Goal: Transaction & Acquisition: Download file/media

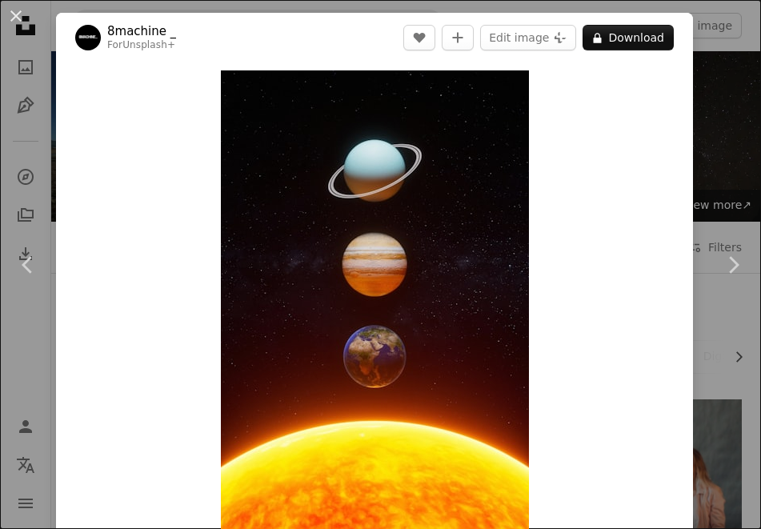
scroll to position [4879, 0]
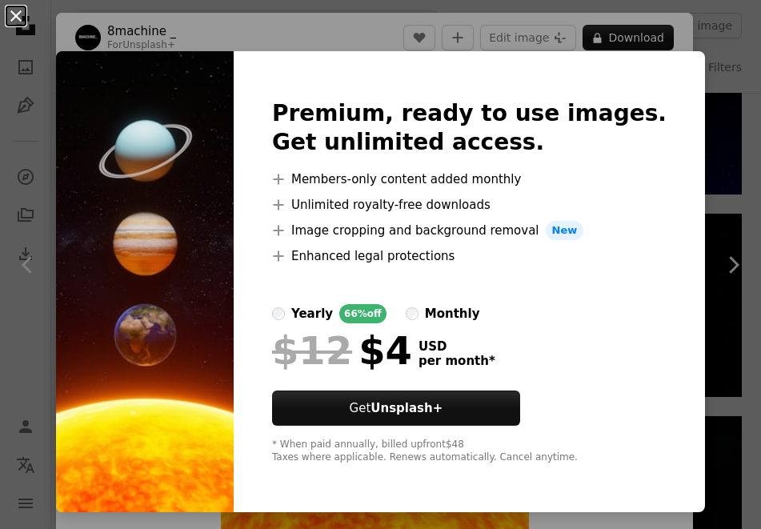
click at [16, 21] on button "An X shape" at bounding box center [15, 15] width 19 height 19
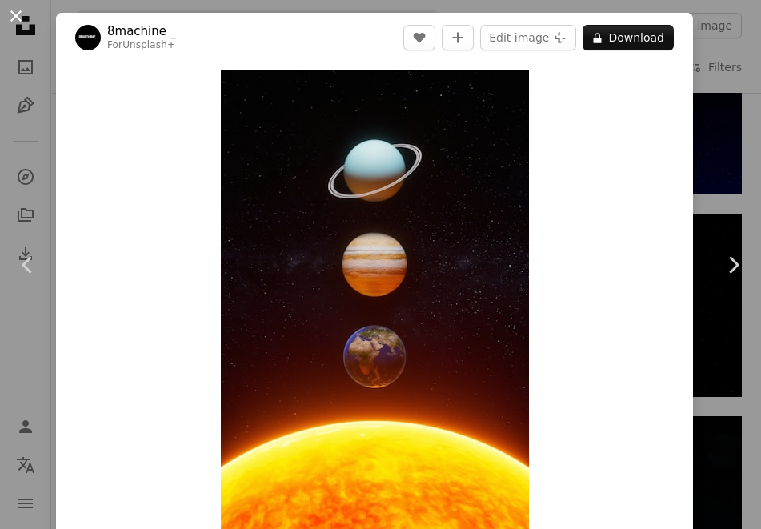
click at [15, 14] on button "An X shape" at bounding box center [15, 15] width 19 height 19
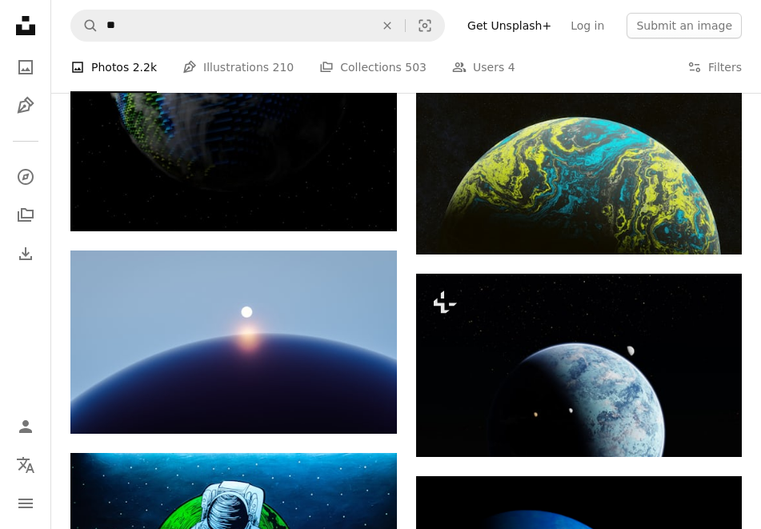
scroll to position [6140, 0]
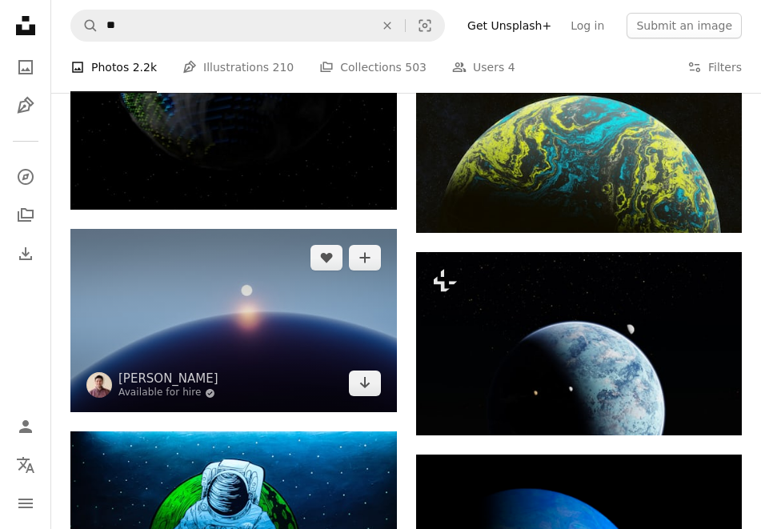
click at [250, 331] on img at bounding box center [233, 320] width 327 height 183
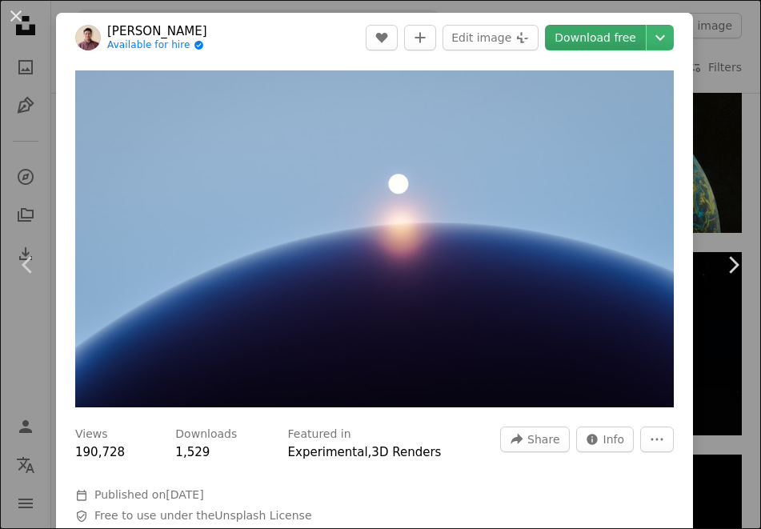
click at [594, 41] on link "Download free" at bounding box center [595, 38] width 101 height 26
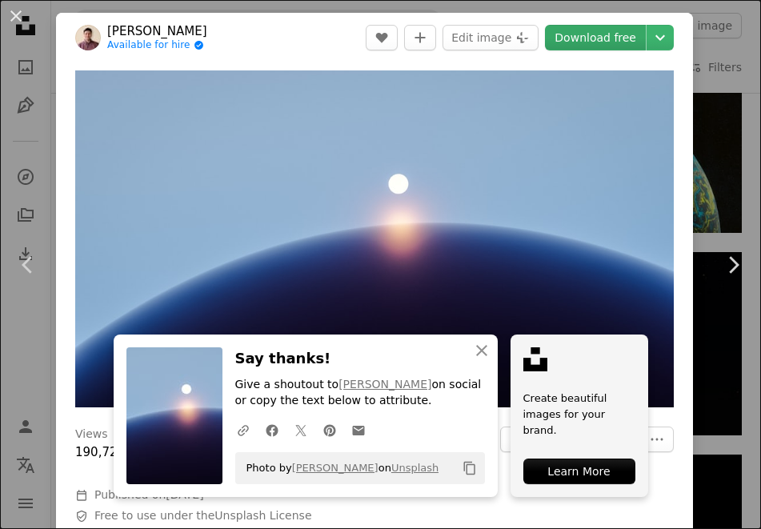
click at [609, 33] on link "Download free" at bounding box center [595, 38] width 101 height 26
click at [16, 19] on button "An X shape" at bounding box center [15, 15] width 19 height 19
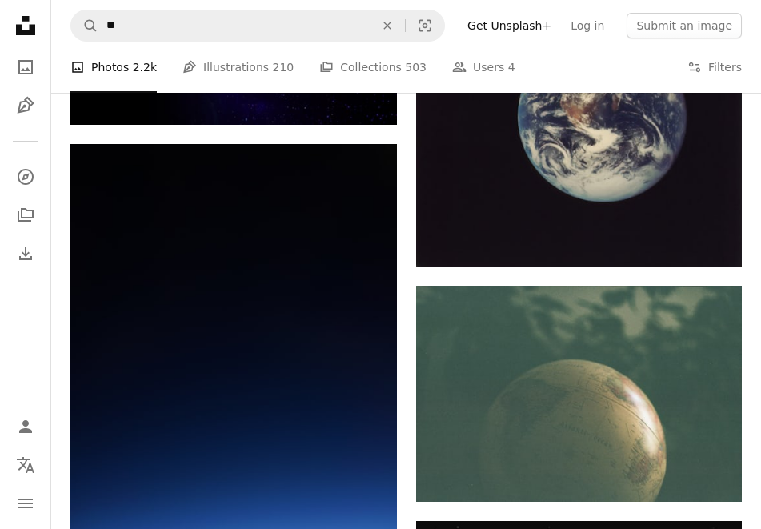
scroll to position [11548, 0]
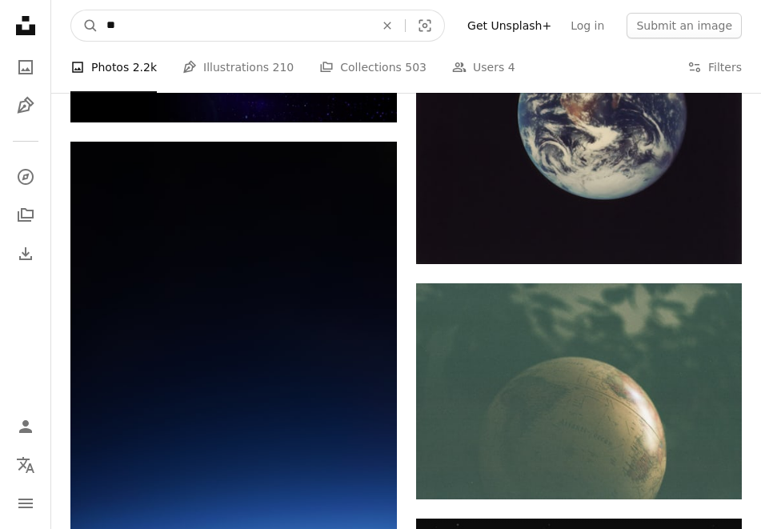
click at [138, 27] on input "**" at bounding box center [233, 25] width 271 height 30
type input "****"
click at [85, 26] on button "A magnifying glass" at bounding box center [84, 25] width 27 height 30
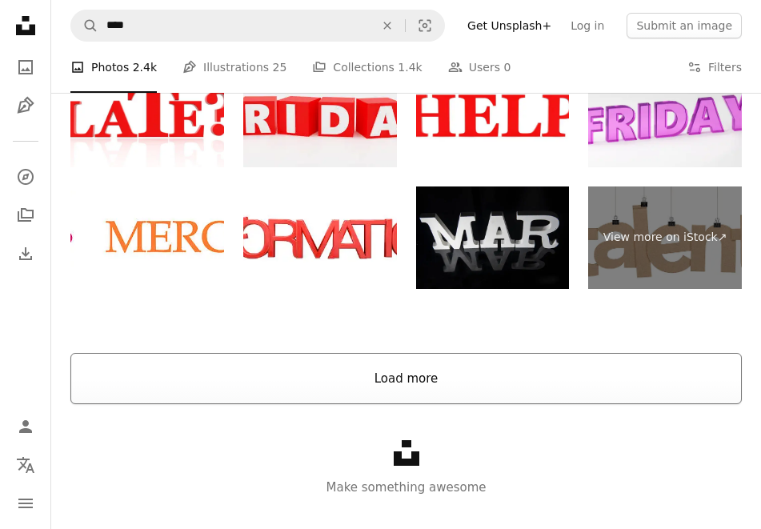
scroll to position [4713, 0]
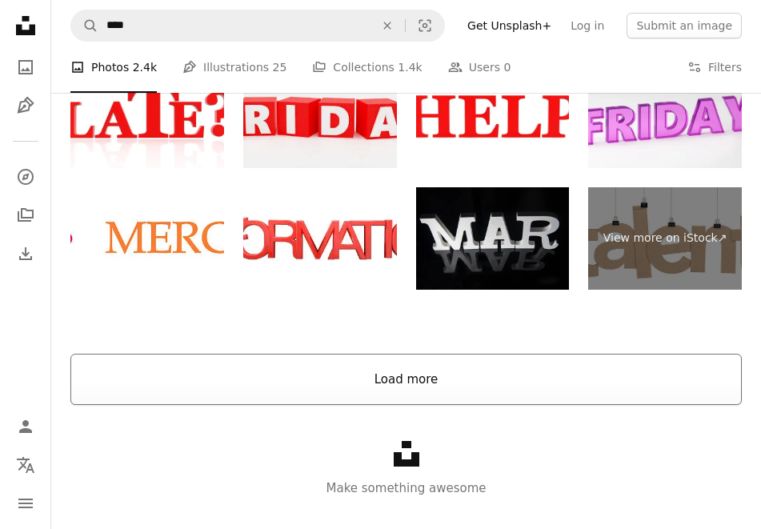
click at [389, 363] on button "Load more" at bounding box center [406, 379] width 672 height 51
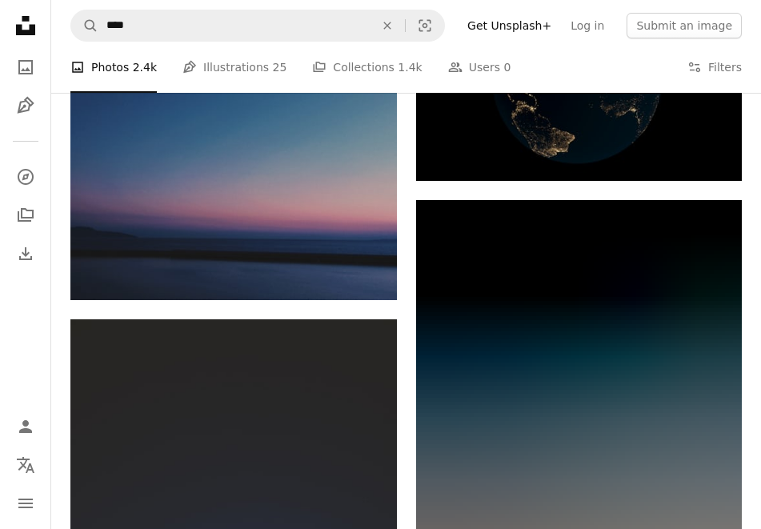
scroll to position [7788, 0]
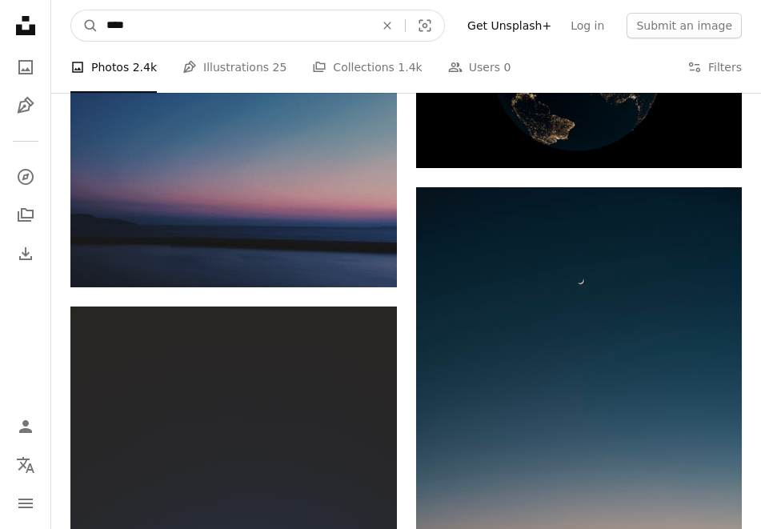
drag, startPoint x: 158, startPoint y: 28, endPoint x: 62, endPoint y: 28, distance: 95.3
click at [62, 28] on nav "A magnifying glass **** An X shape Visual search Filters Get Unsplash+ Log in S…" at bounding box center [406, 25] width 710 height 51
type input "****"
click at [85, 26] on button "A magnifying glass" at bounding box center [84, 25] width 27 height 30
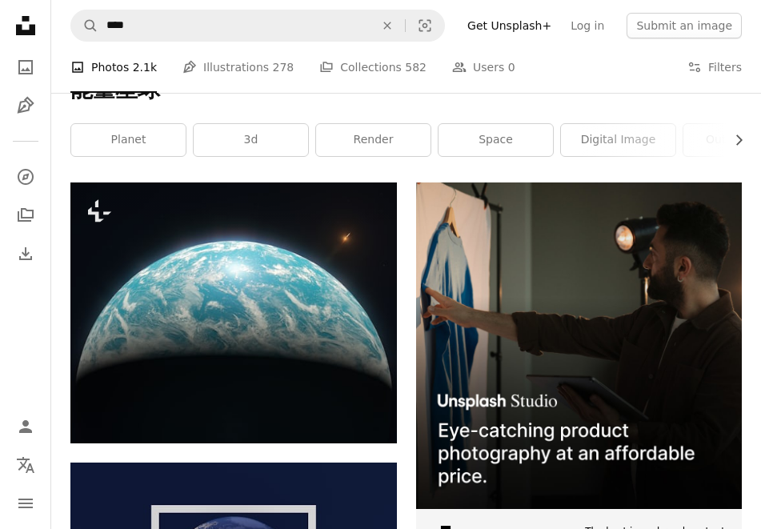
scroll to position [221, 0]
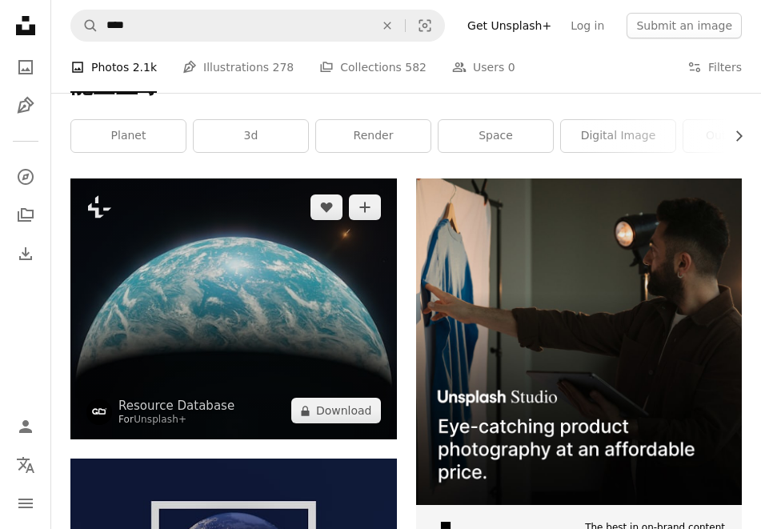
click at [226, 293] on img at bounding box center [233, 309] width 327 height 261
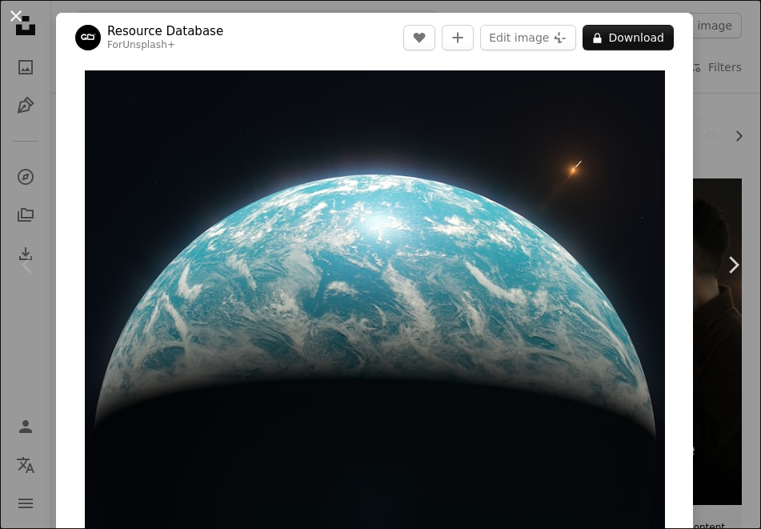
click at [11, 19] on button "An X shape" at bounding box center [15, 15] width 19 height 19
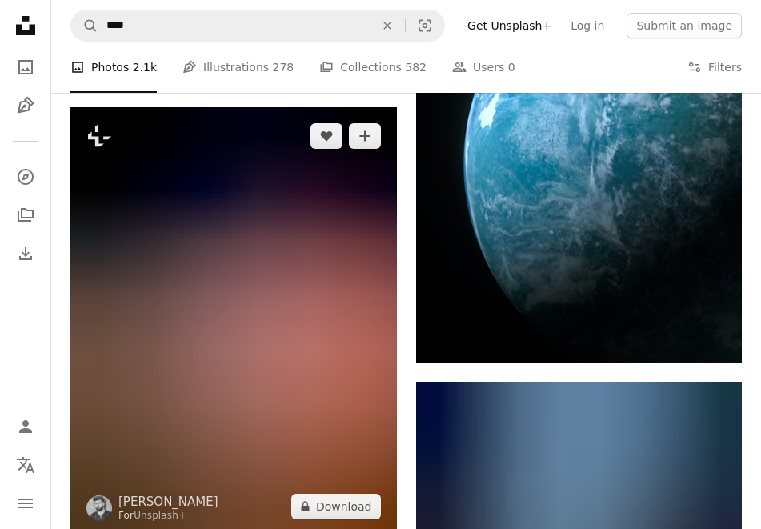
scroll to position [2216, 0]
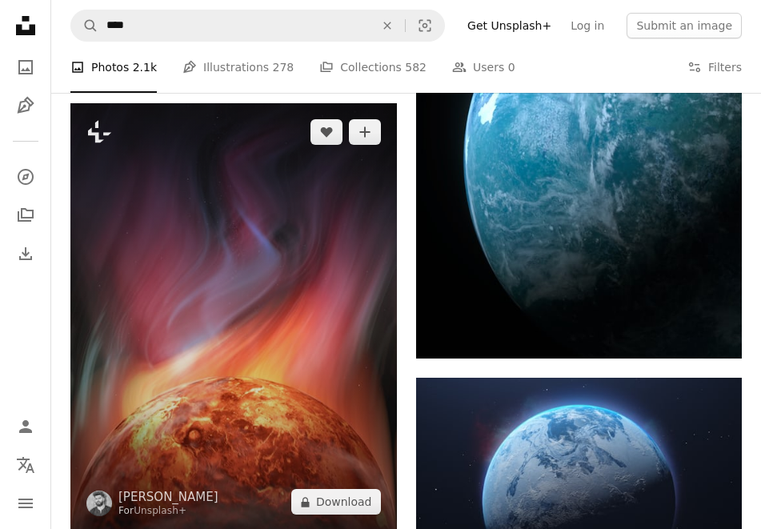
click at [224, 333] on img at bounding box center [233, 317] width 327 height 428
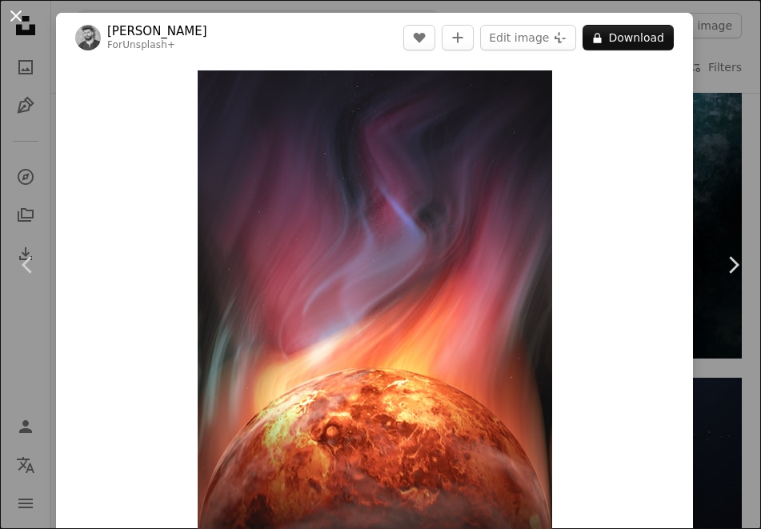
click at [17, 10] on button "An X shape" at bounding box center [15, 15] width 19 height 19
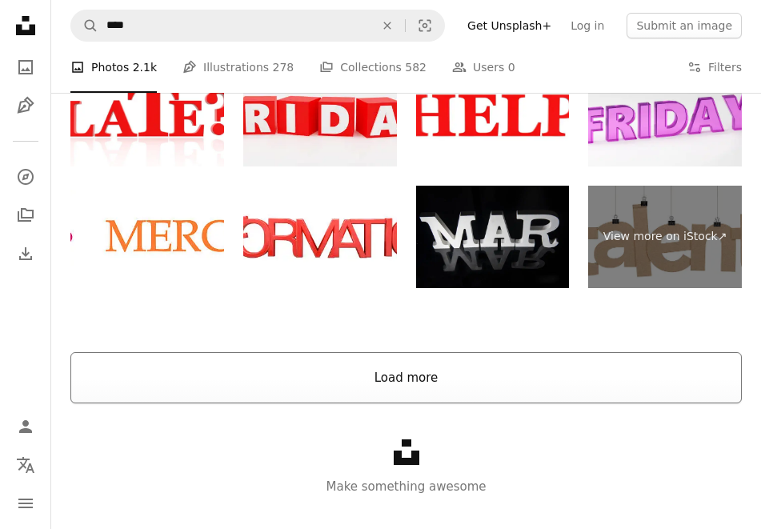
scroll to position [4032, 0]
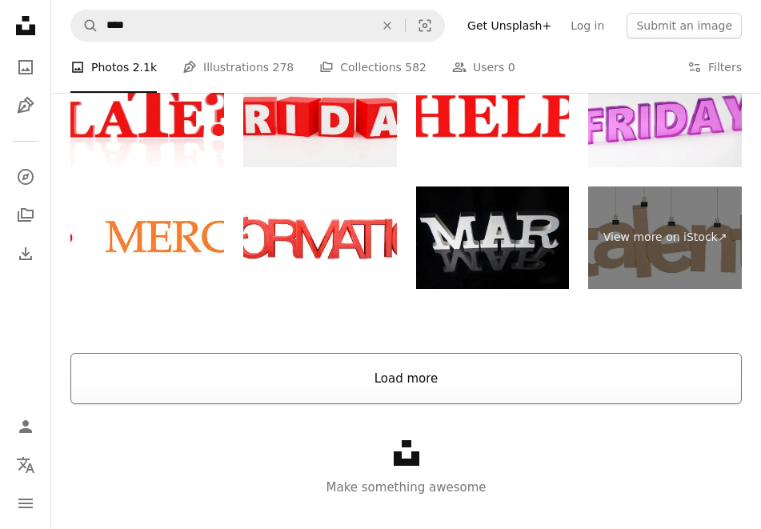
click at [431, 369] on button "Load more" at bounding box center [406, 378] width 672 height 51
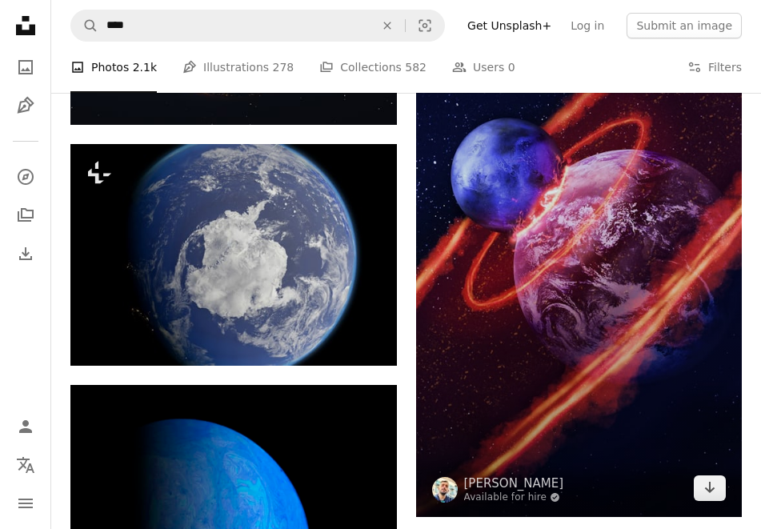
scroll to position [6661, 0]
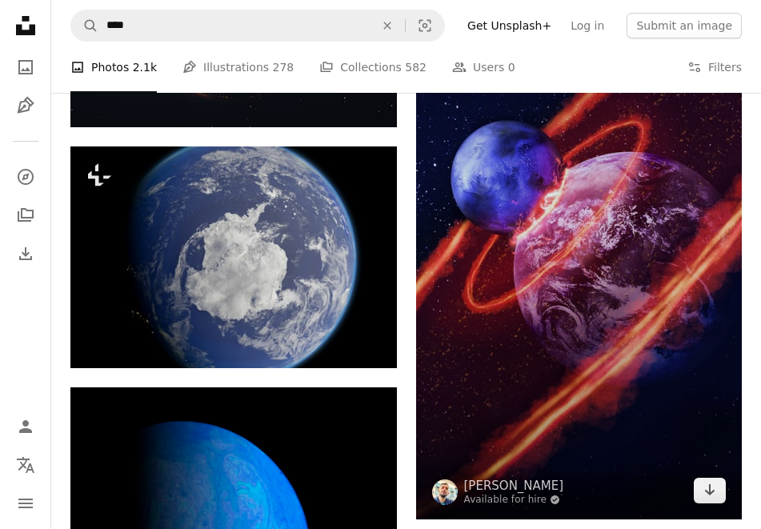
click at [557, 332] on img at bounding box center [579, 229] width 327 height 580
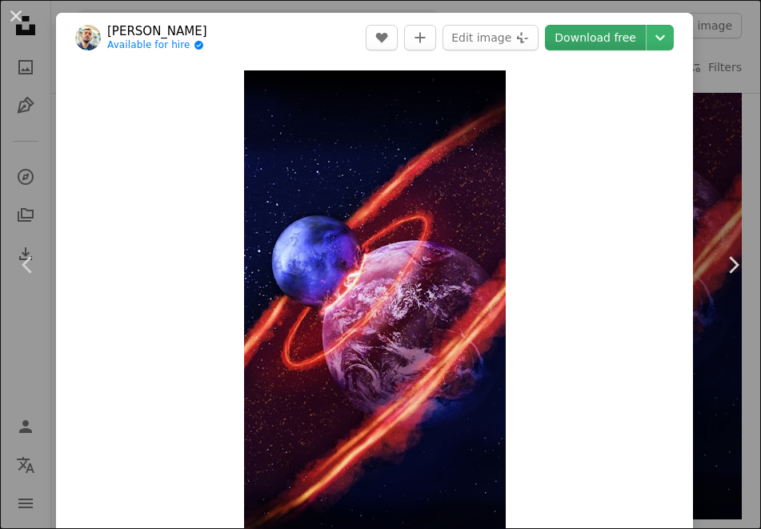
click at [622, 40] on link "Download free" at bounding box center [595, 38] width 101 height 26
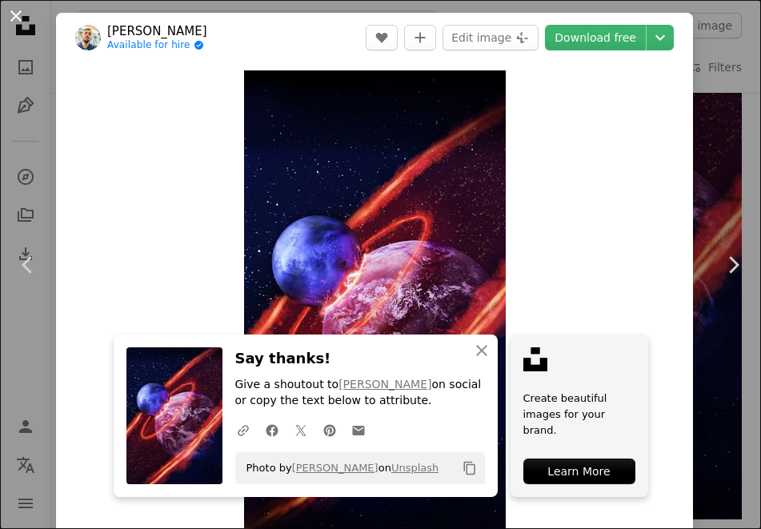
click at [10, 18] on button "An X shape" at bounding box center [15, 15] width 19 height 19
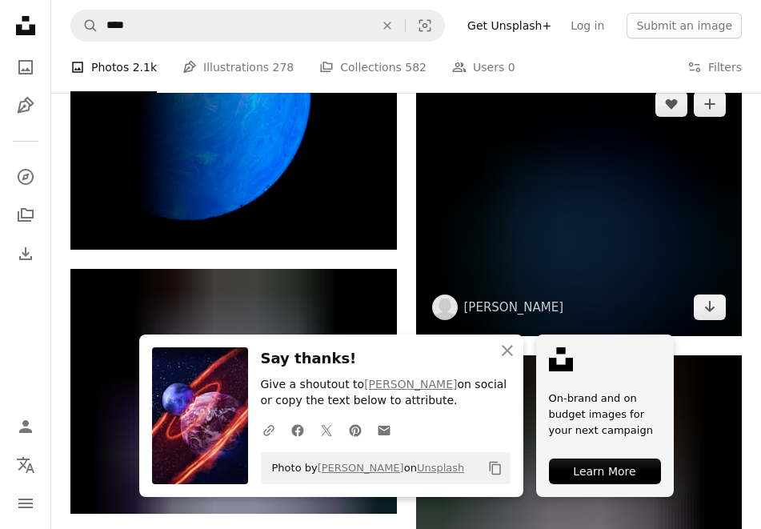
scroll to position [7131, 0]
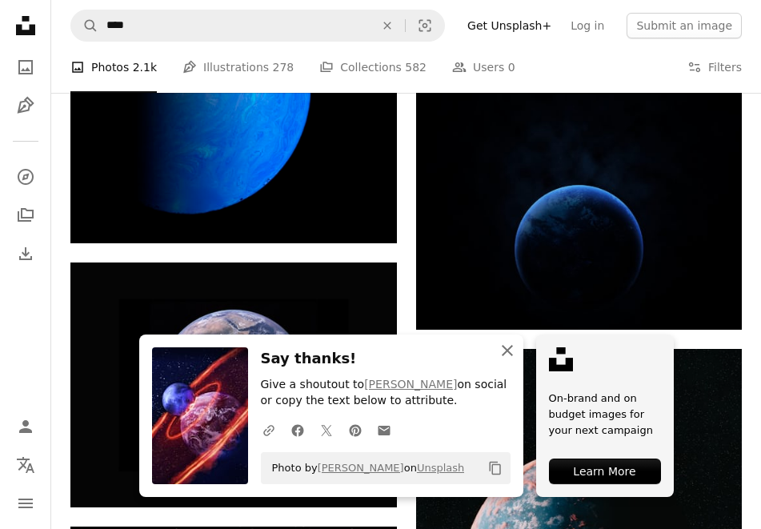
click at [506, 349] on icon "An X shape" at bounding box center [507, 350] width 19 height 19
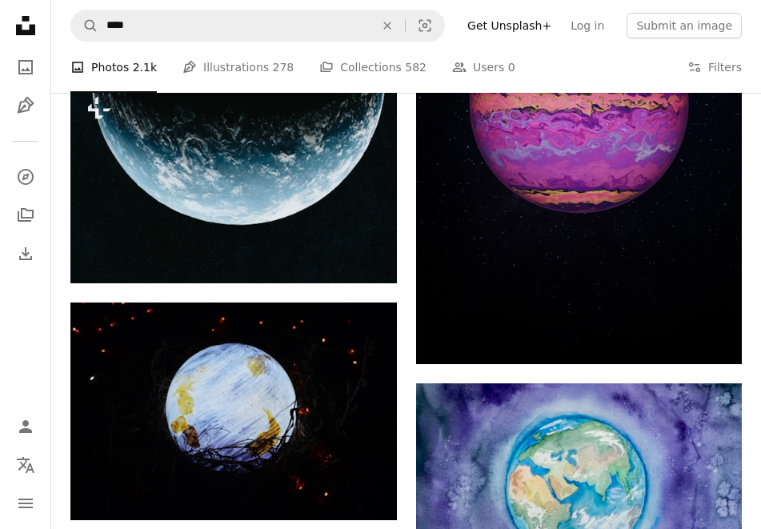
scroll to position [10122, 0]
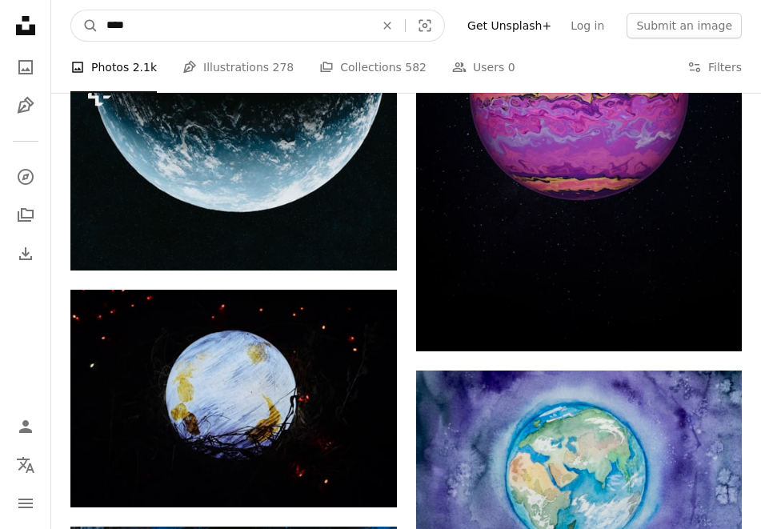
click at [168, 20] on input "****" at bounding box center [233, 25] width 271 height 30
type input "*"
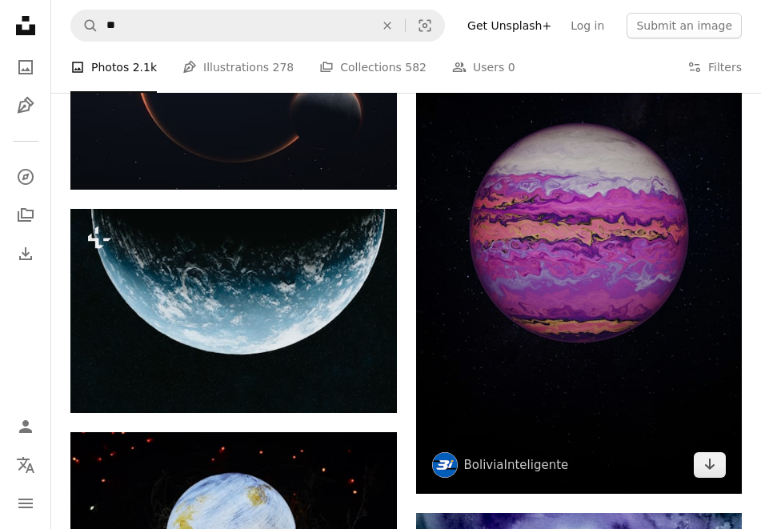
scroll to position [9901, 0]
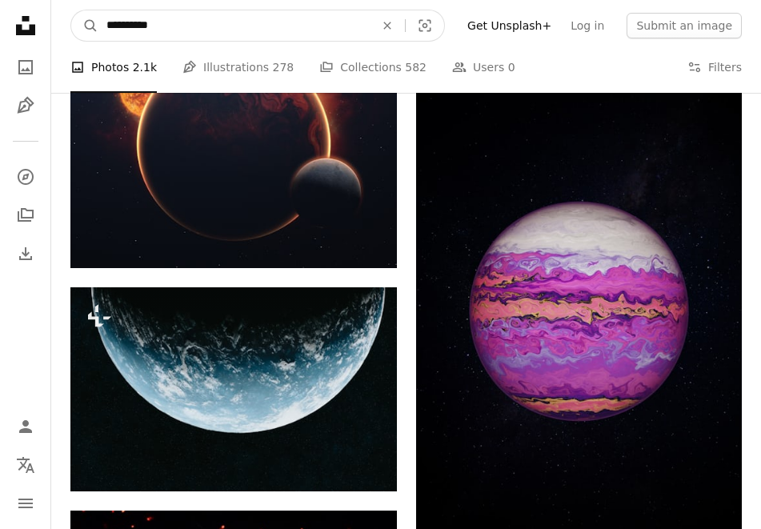
type input "****"
click at [85, 26] on button "A magnifying glass" at bounding box center [84, 25] width 27 height 30
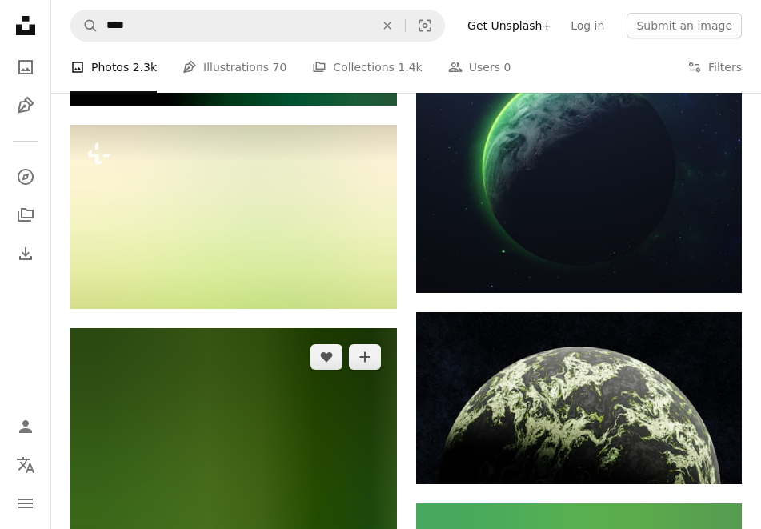
scroll to position [785, 0]
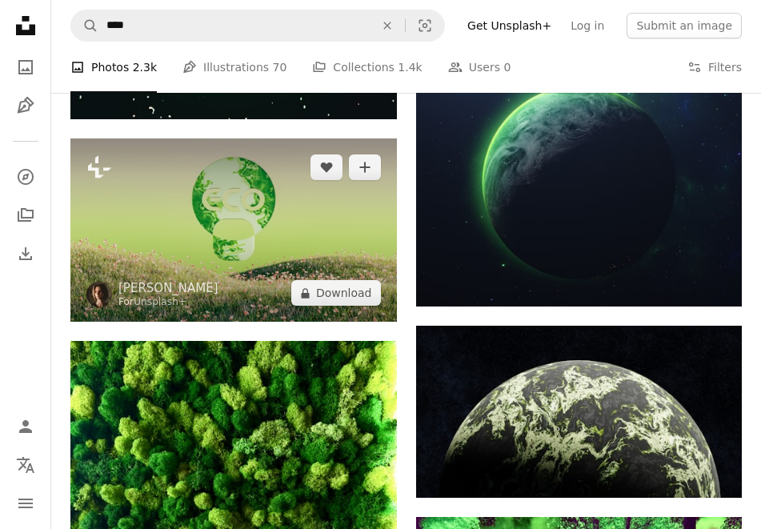
click at [248, 221] on img at bounding box center [233, 230] width 327 height 183
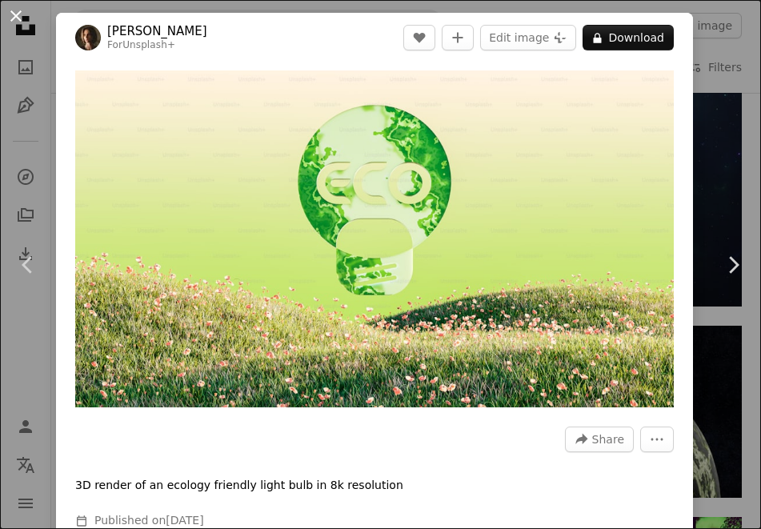
click at [18, 10] on button "An X shape" at bounding box center [15, 15] width 19 height 19
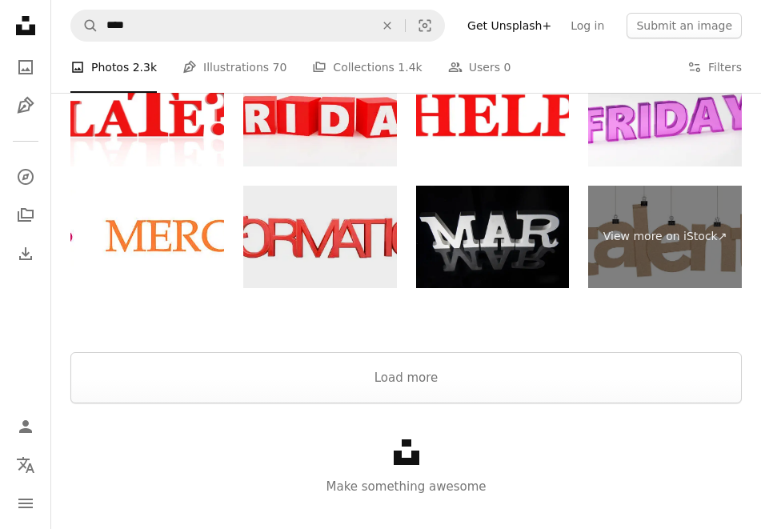
scroll to position [4479, 0]
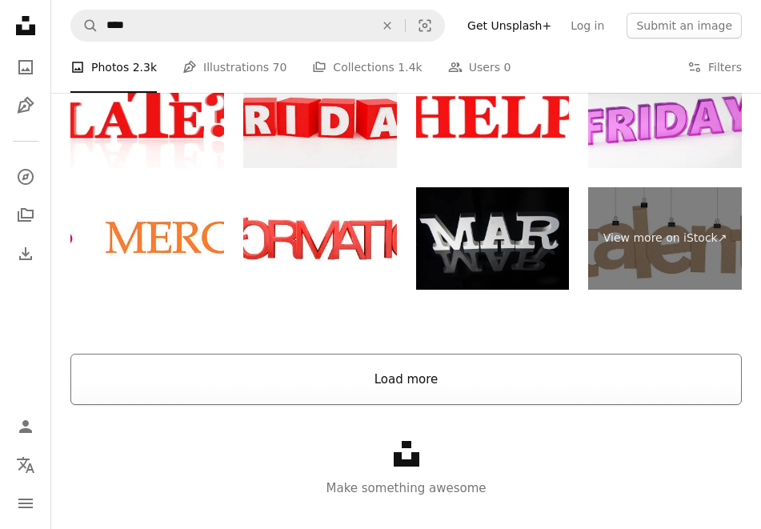
click at [428, 376] on button "Load more" at bounding box center [406, 379] width 672 height 51
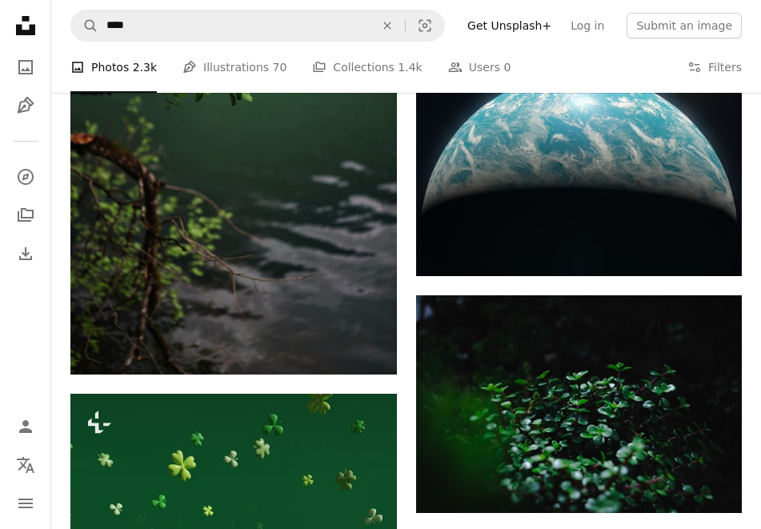
scroll to position [15558, 0]
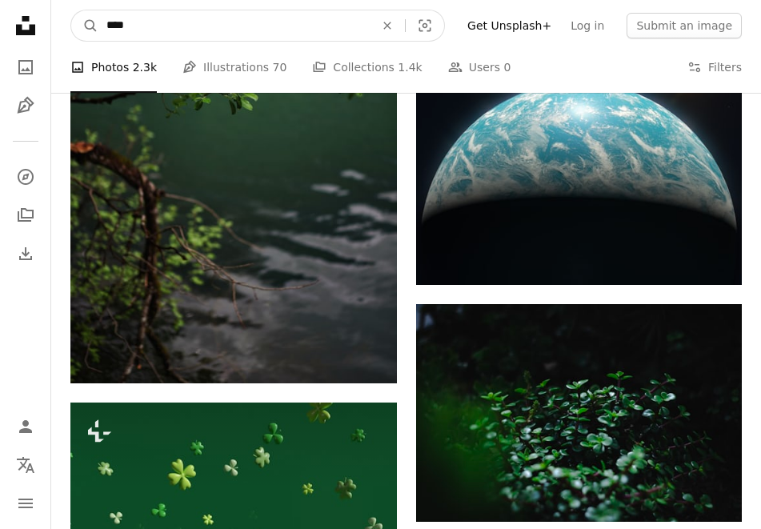
click at [172, 22] on input "****" at bounding box center [233, 25] width 271 height 30
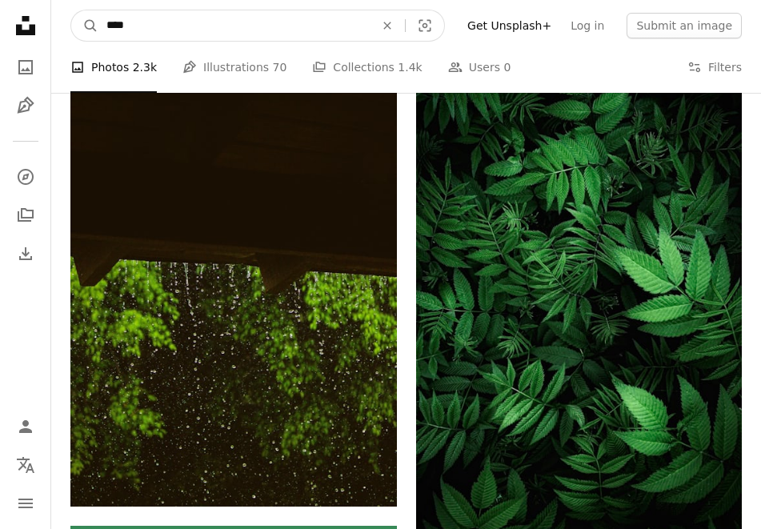
scroll to position [19196, 0]
